Goal: Information Seeking & Learning: Check status

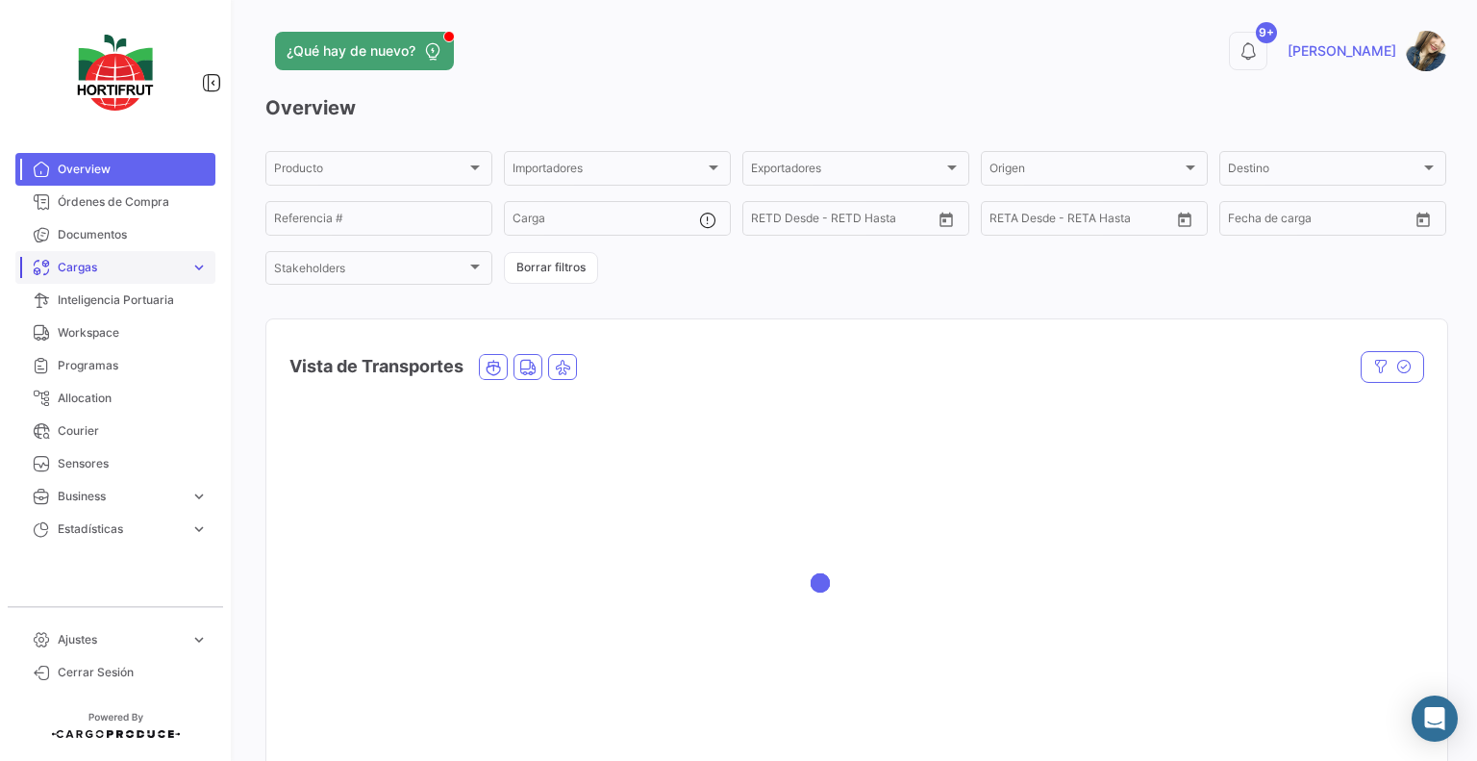
click at [124, 277] on link "Cargas expand_more" at bounding box center [115, 267] width 200 height 33
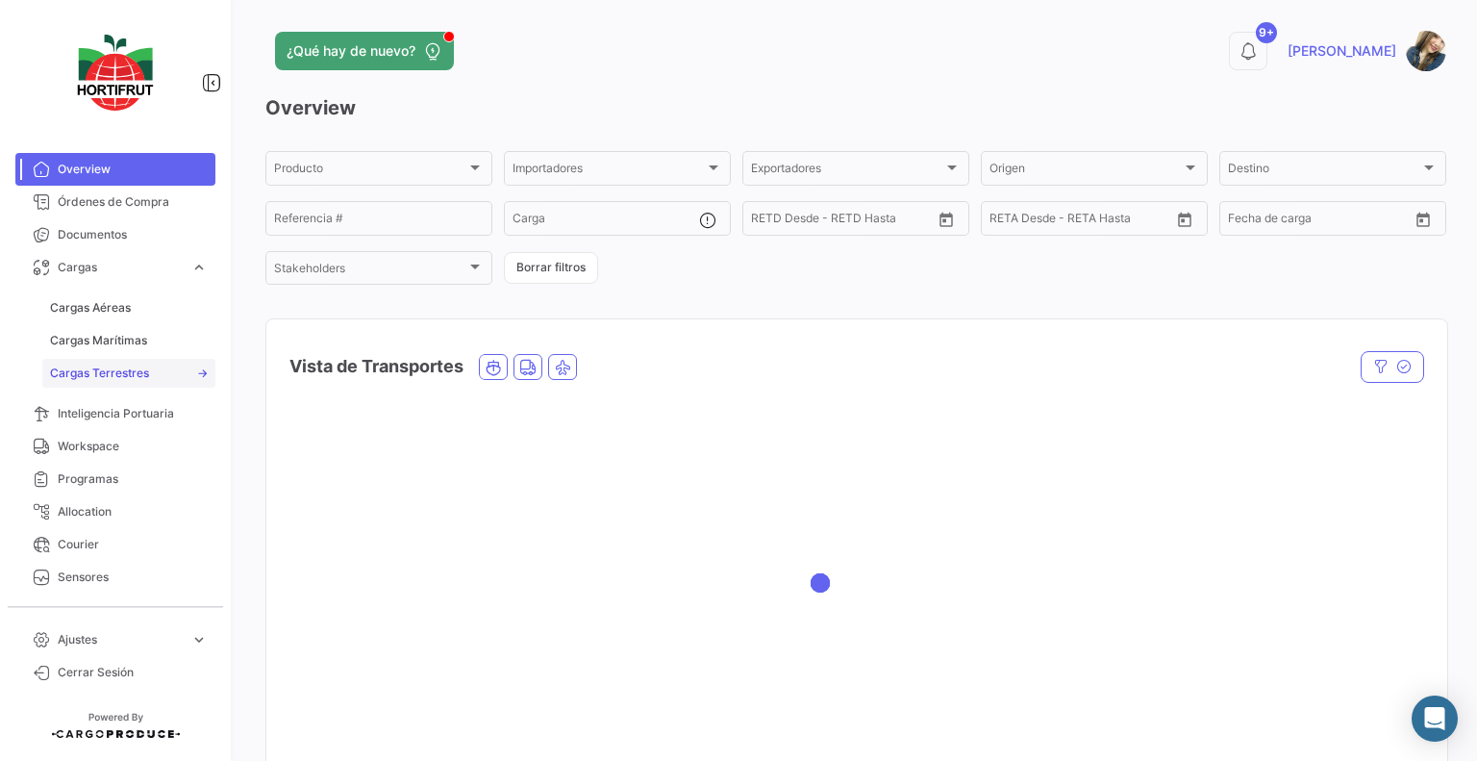
click at [150, 367] on link "Cargas Terrestres" at bounding box center [128, 373] width 173 height 29
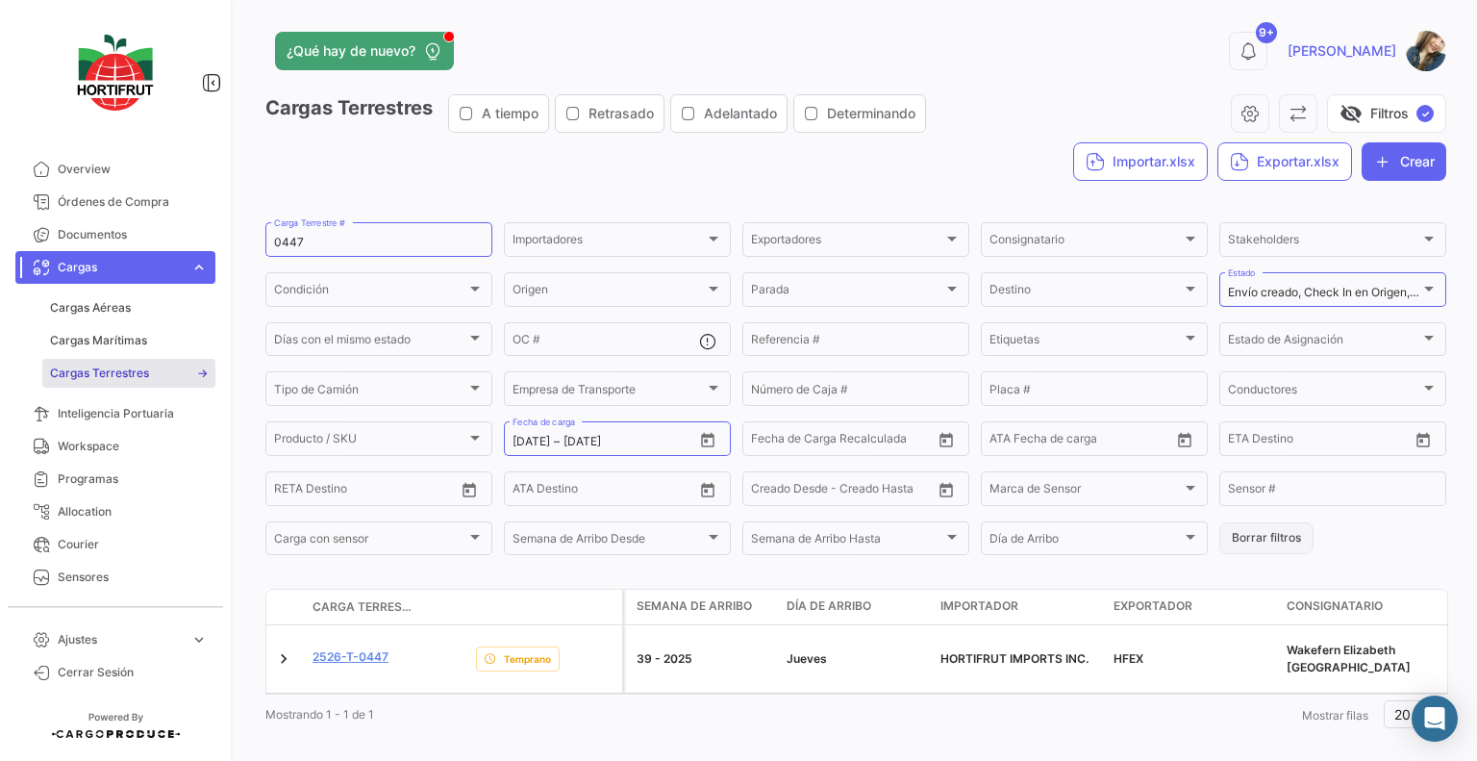
click at [1246, 550] on button "Borrar filtros" at bounding box center [1266, 538] width 94 height 32
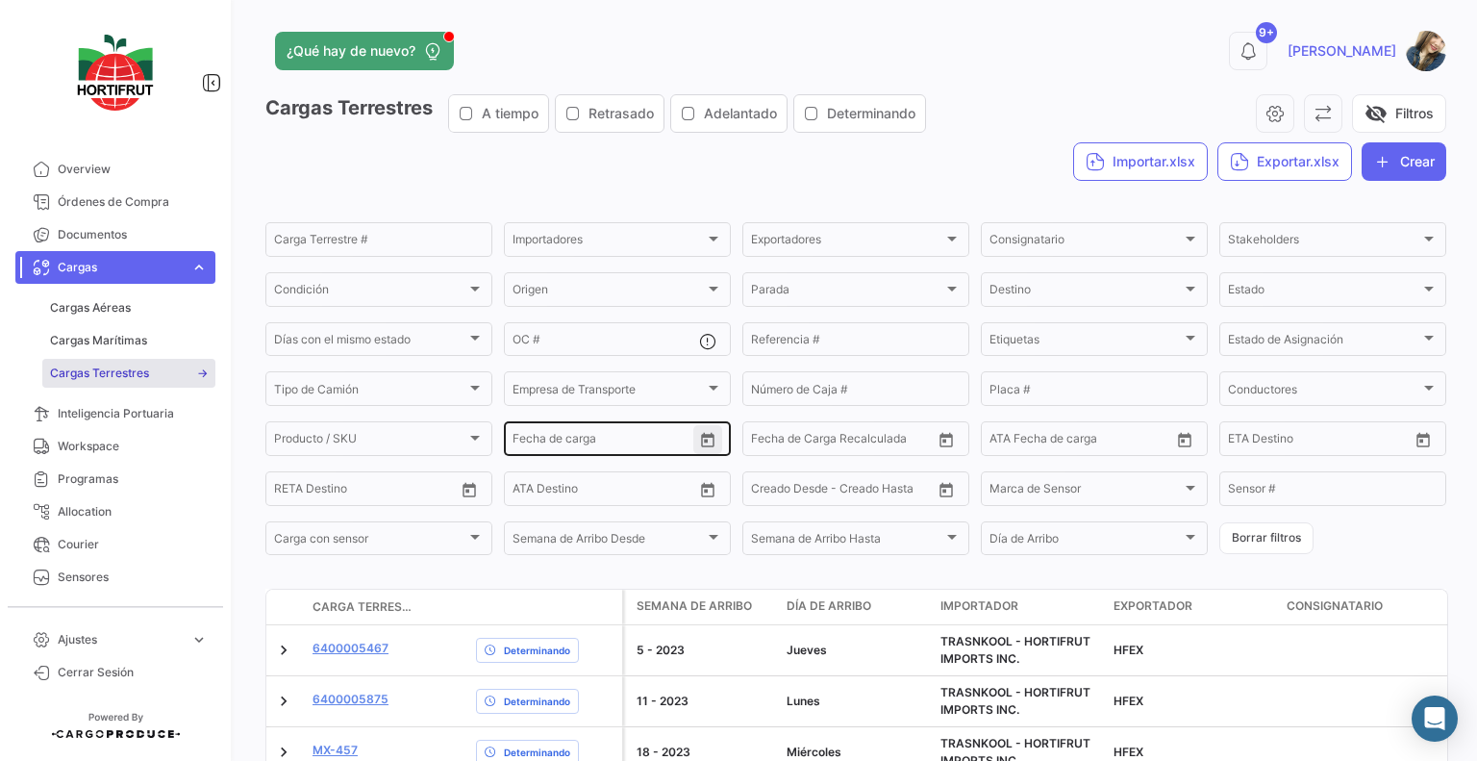
click at [709, 442] on icon "Open calendar" at bounding box center [707, 440] width 13 height 14
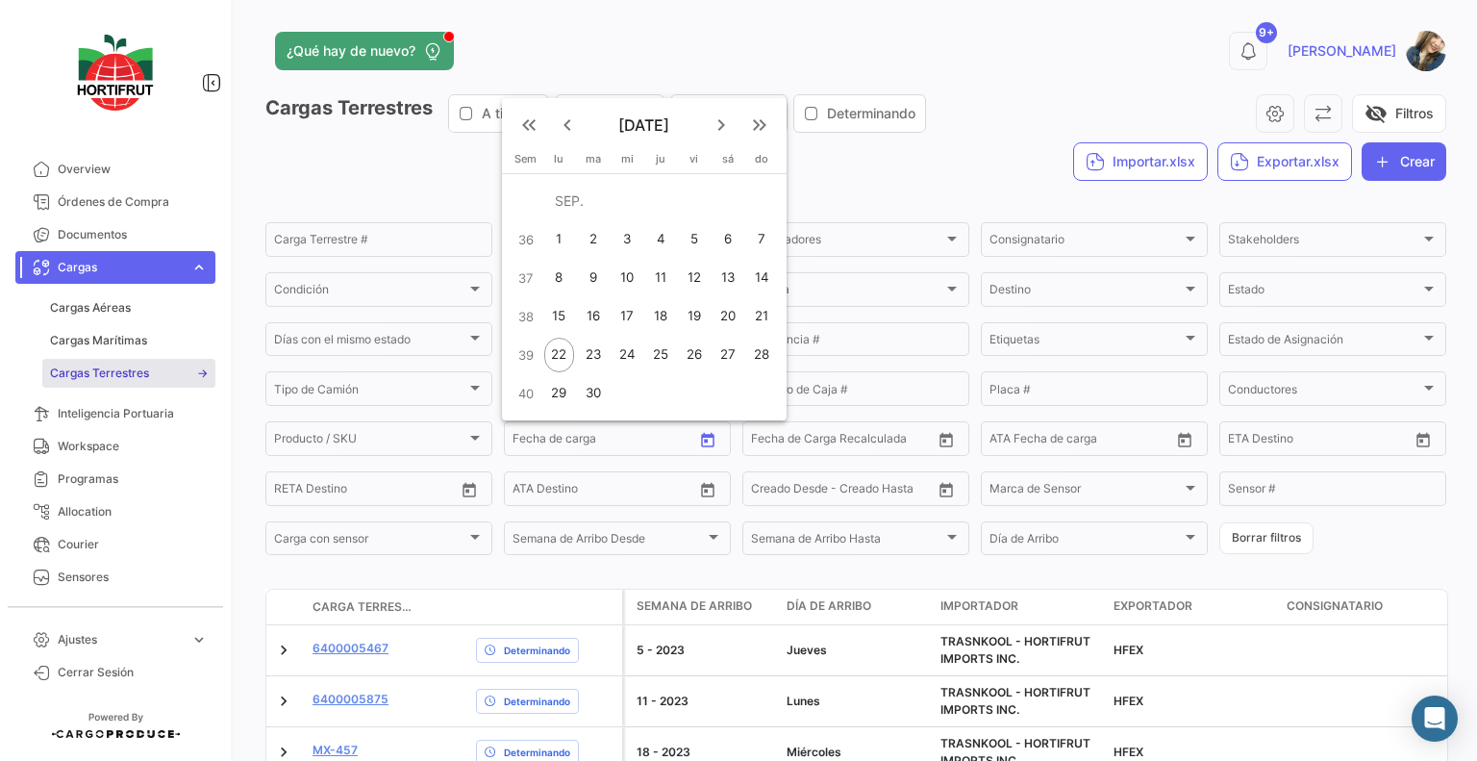
click at [765, 311] on div "21" at bounding box center [761, 316] width 31 height 35
type input "[DATE]"
click at [764, 311] on div "21" at bounding box center [761, 316] width 31 height 35
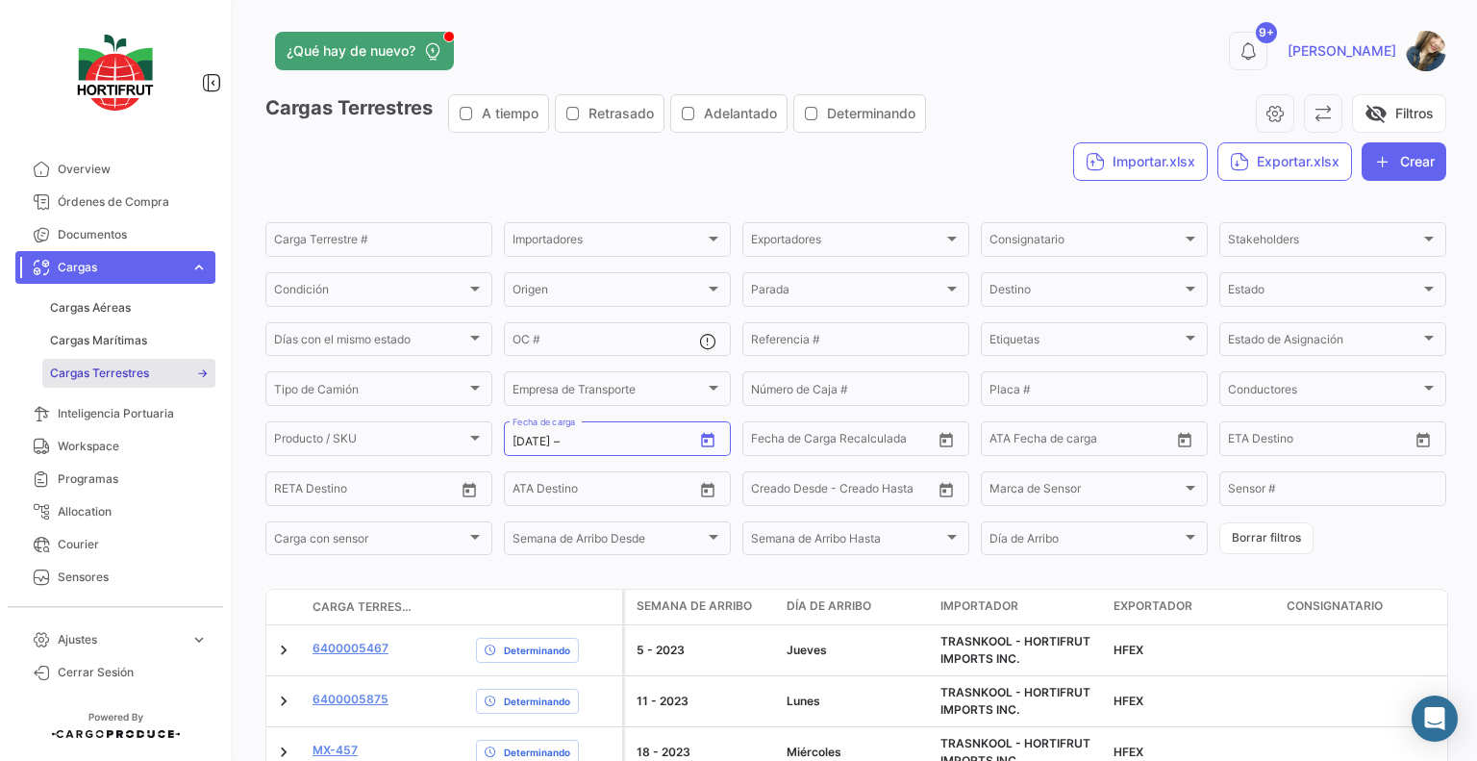
type input "[DATE]"
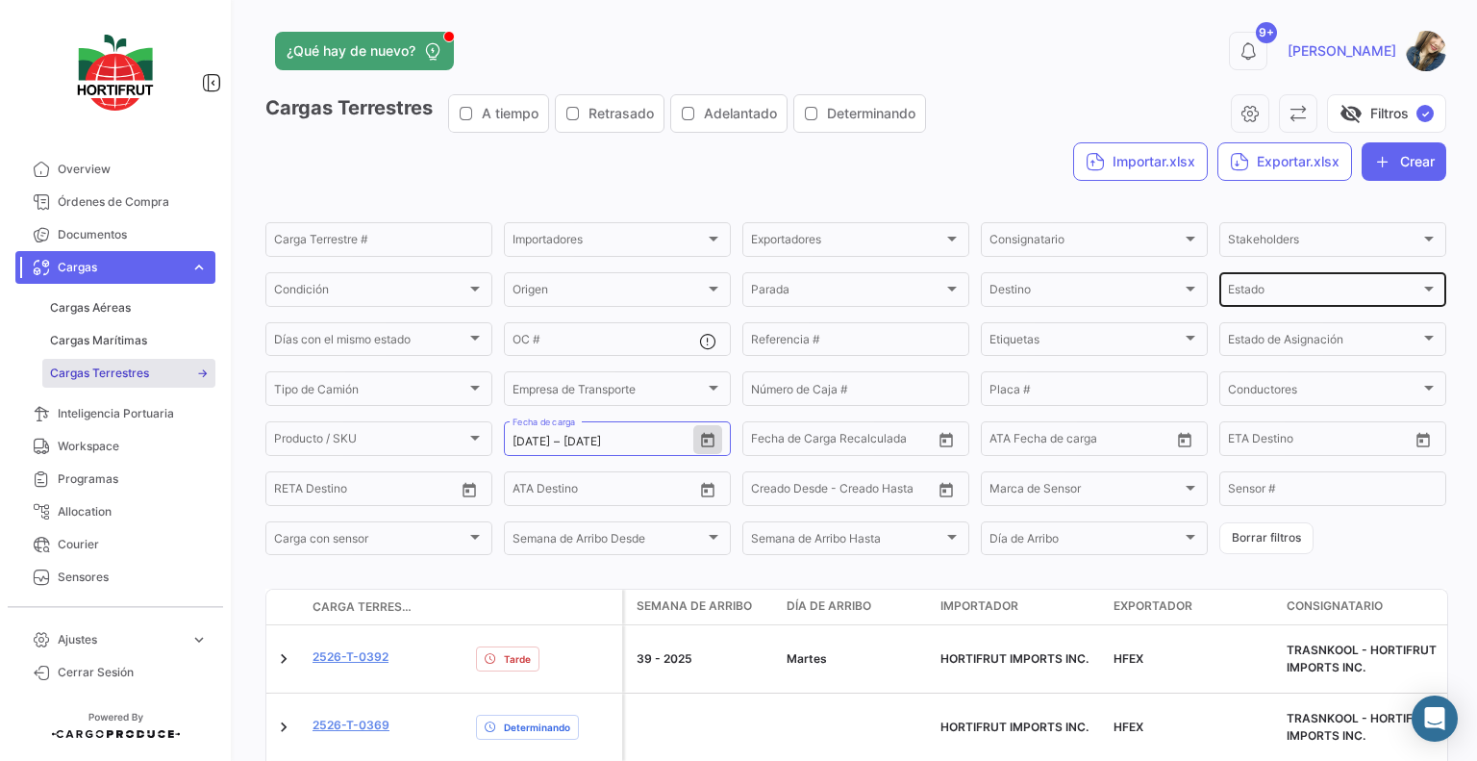
click at [1266, 288] on div "Estado" at bounding box center [1324, 292] width 192 height 13
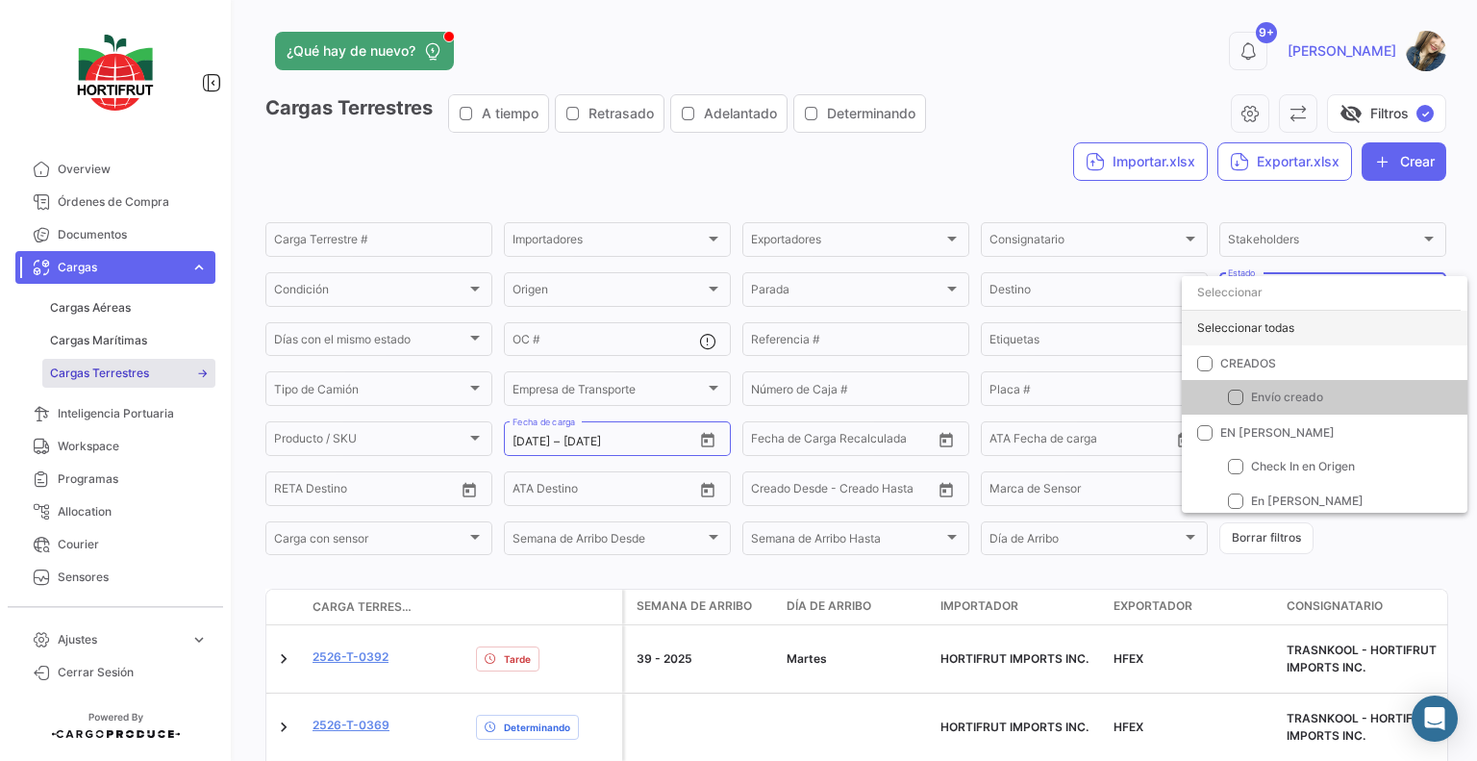
click at [1258, 318] on div "Seleccionar todas" at bounding box center [1325, 328] width 286 height 35
checkbox input "true"
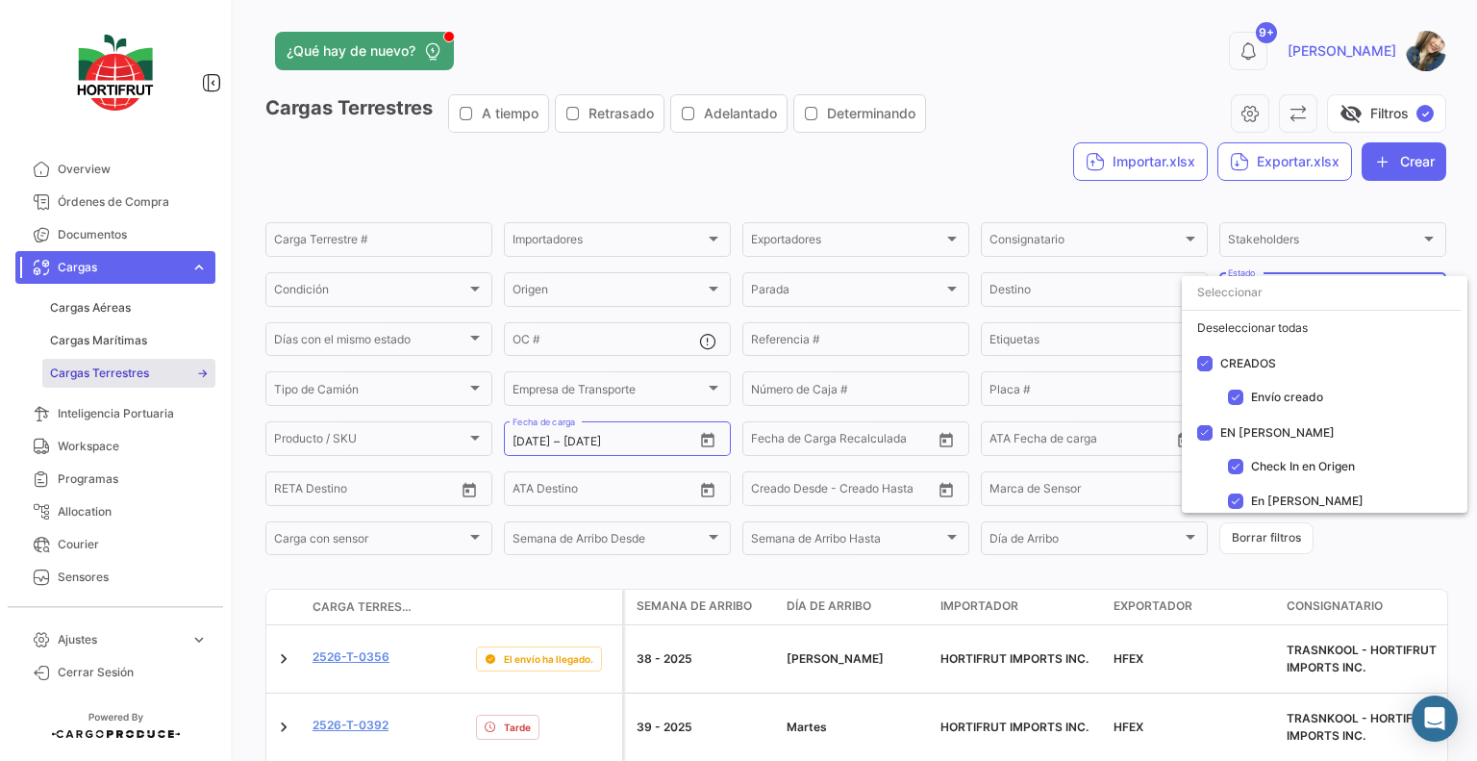
click at [966, 185] on div at bounding box center [738, 380] width 1477 height 761
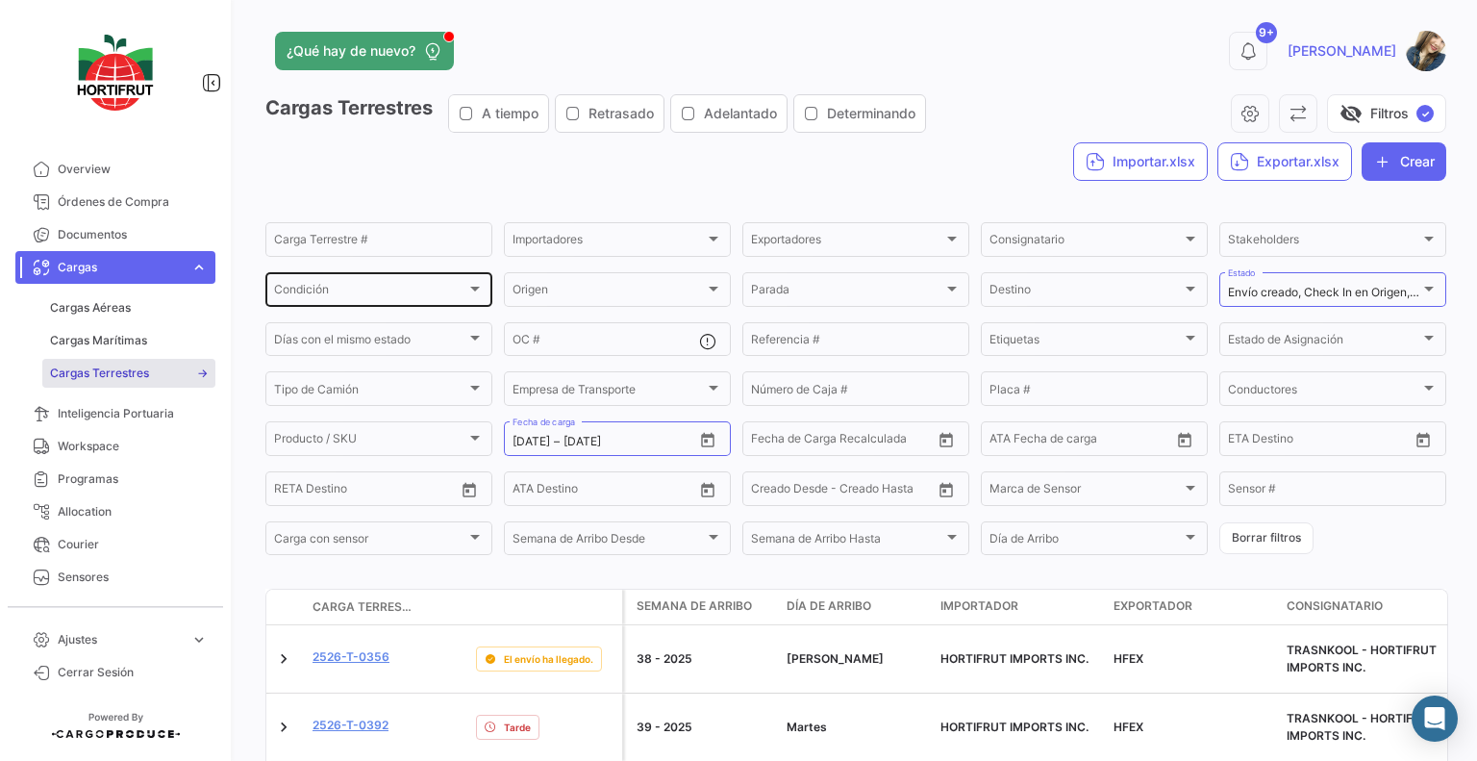
click at [386, 300] on div "Condición Condición" at bounding box center [379, 288] width 210 height 38
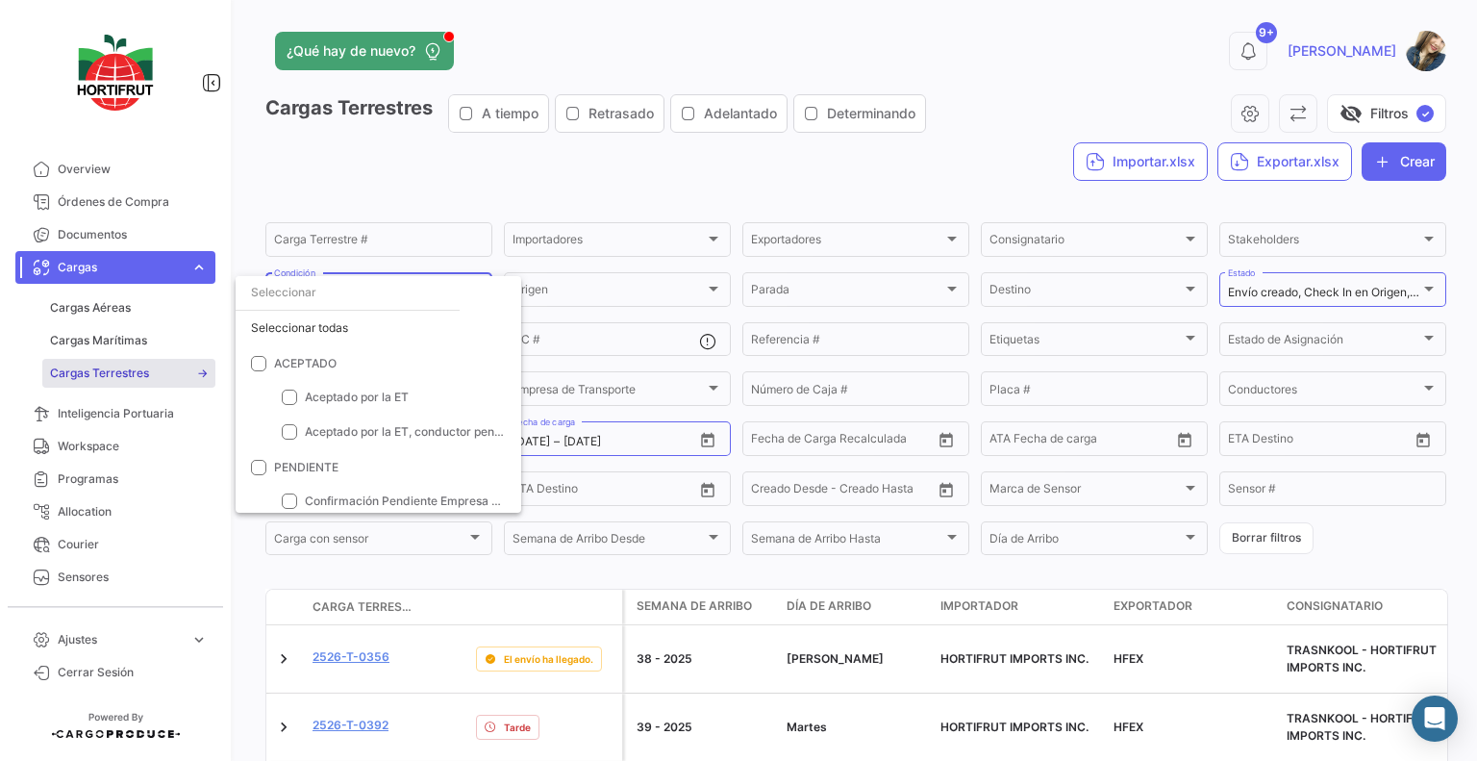
click at [384, 314] on div "Seleccionar todas" at bounding box center [379, 328] width 286 height 35
checkbox input "true"
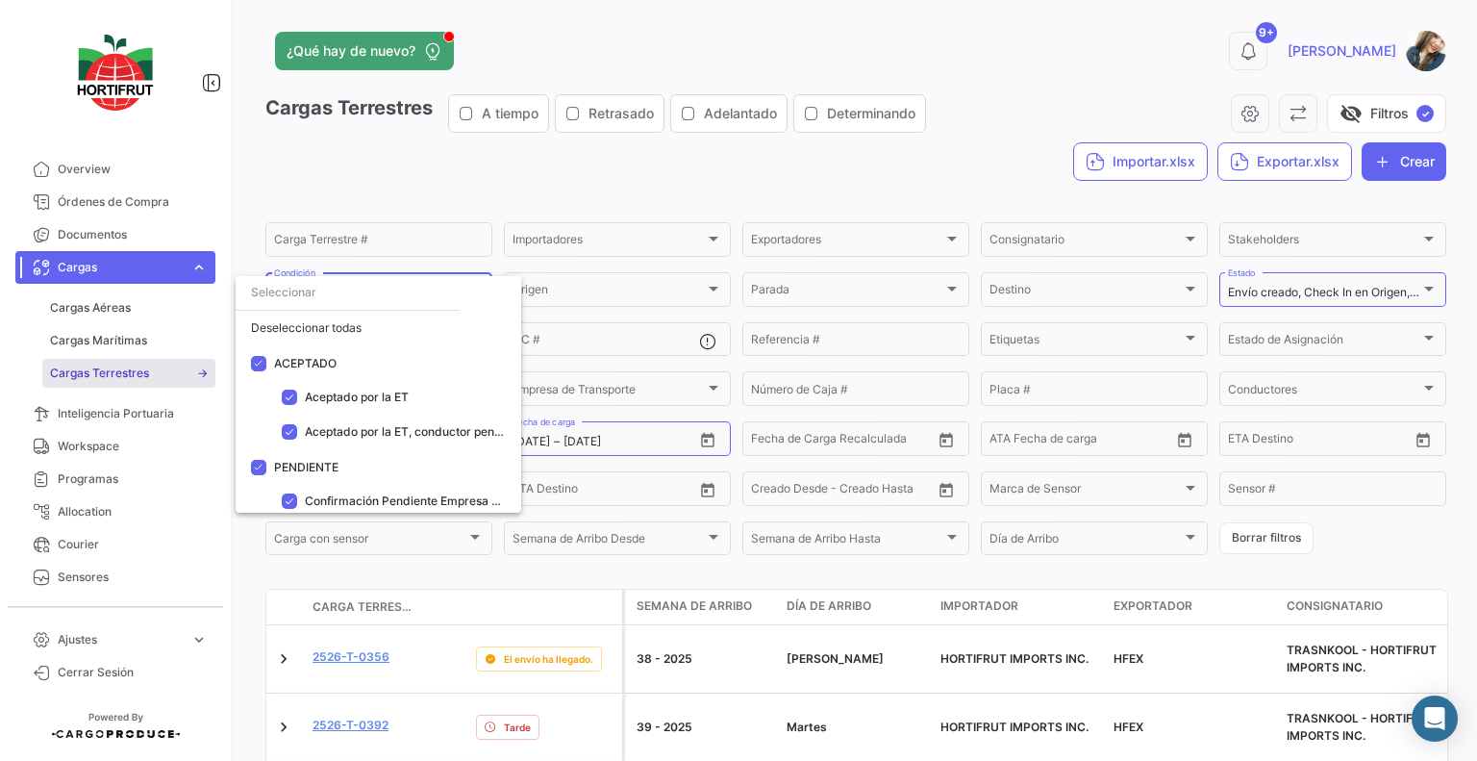
click at [535, 164] on div at bounding box center [738, 380] width 1477 height 761
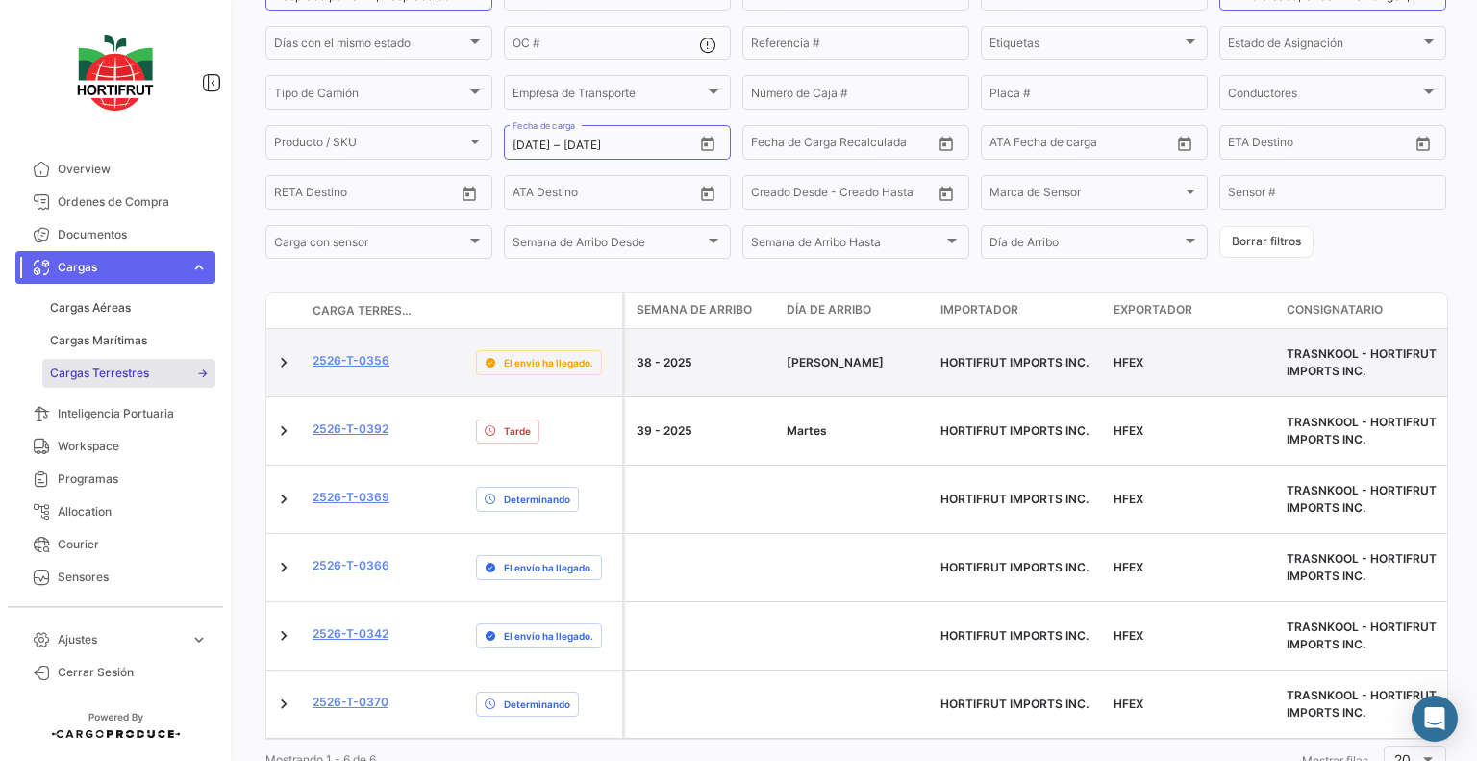
scroll to position [306, 0]
